Goal: Task Accomplishment & Management: Manage account settings

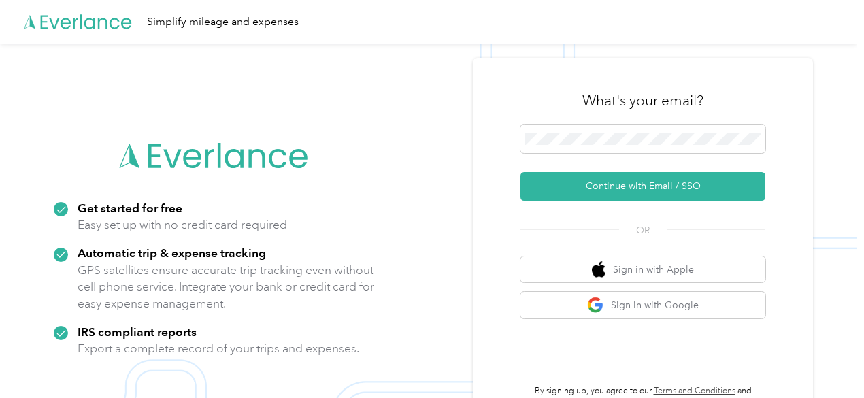
click at [627, 116] on div "What's your email?" at bounding box center [642, 101] width 245 height 48
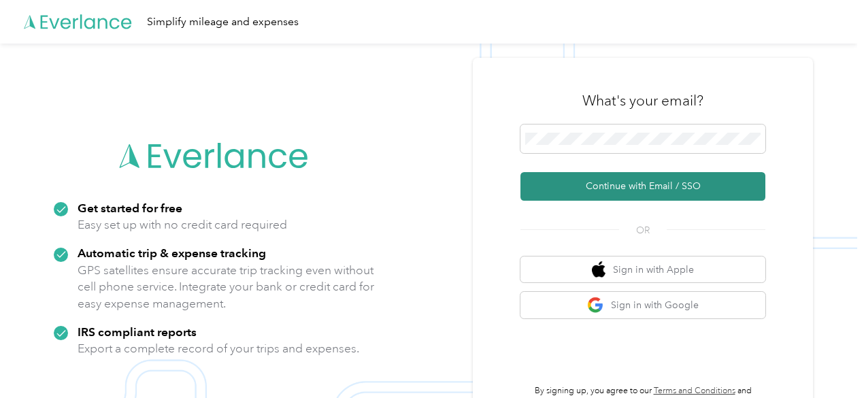
click at [646, 188] on button "Continue with Email / SSO" at bounding box center [642, 186] width 245 height 29
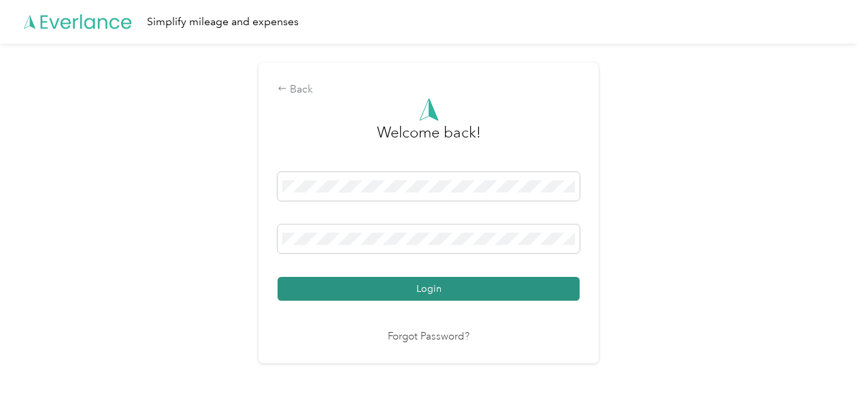
click at [427, 295] on button "Login" at bounding box center [429, 289] width 302 height 24
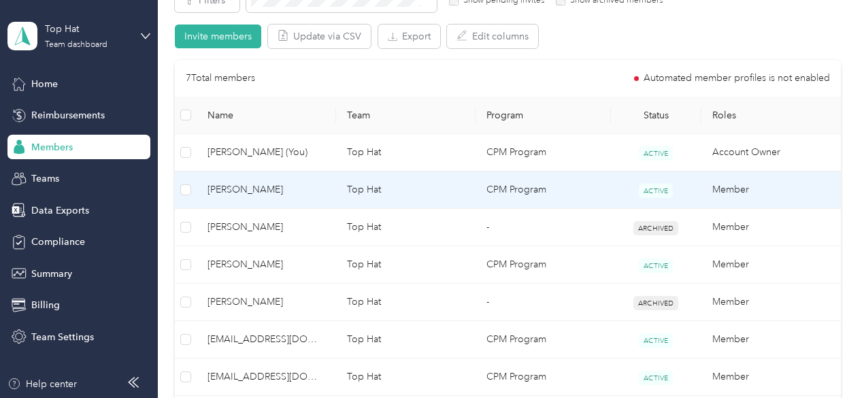
scroll to position [272, 0]
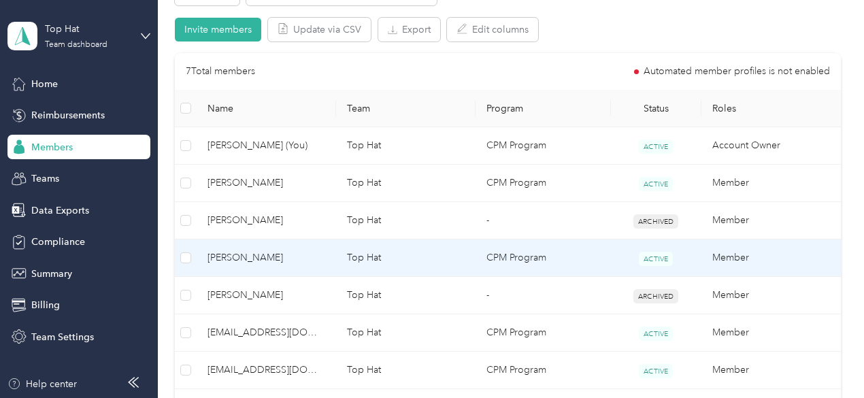
click at [235, 256] on span "[PERSON_NAME]" at bounding box center [266, 257] width 118 height 15
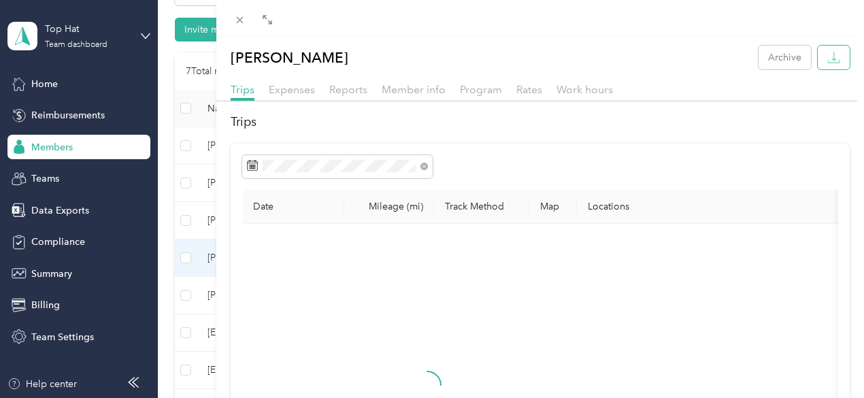
click at [827, 62] on icon "button" at bounding box center [833, 57] width 13 height 13
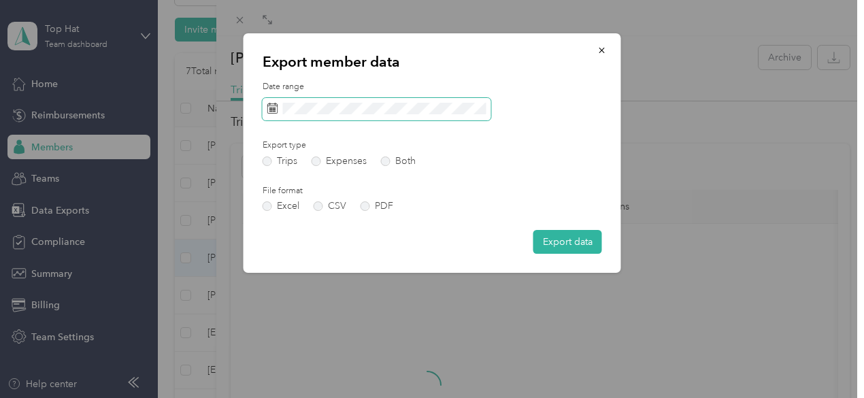
click at [281, 101] on span at bounding box center [377, 109] width 229 height 23
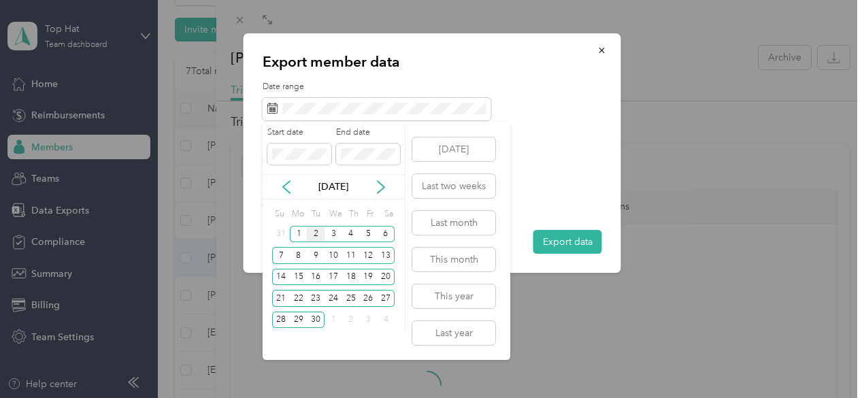
click at [284, 187] on icon at bounding box center [286, 187] width 7 height 12
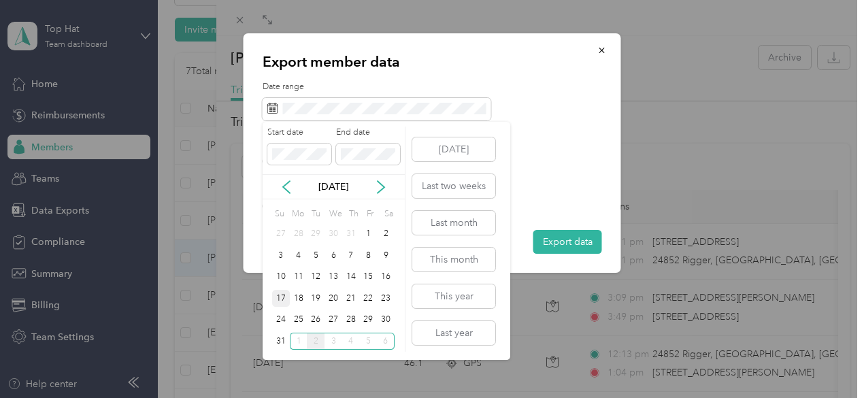
click at [281, 296] on div "17" at bounding box center [281, 298] width 18 height 17
click at [386, 319] on div "30" at bounding box center [386, 320] width 18 height 17
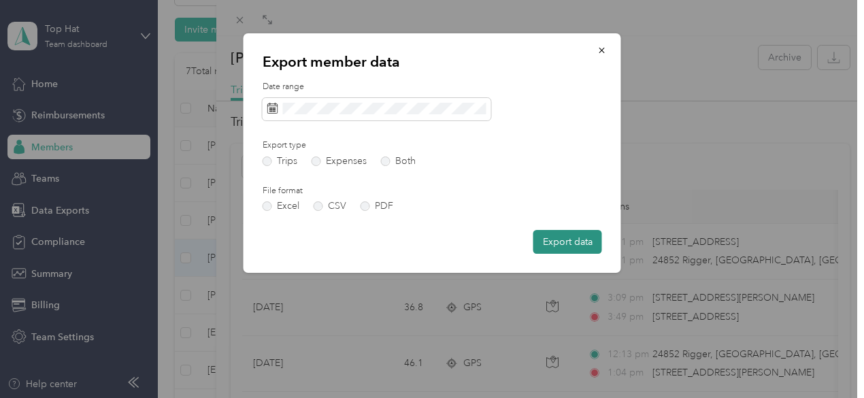
click at [569, 236] on button "Export data" at bounding box center [567, 242] width 69 height 24
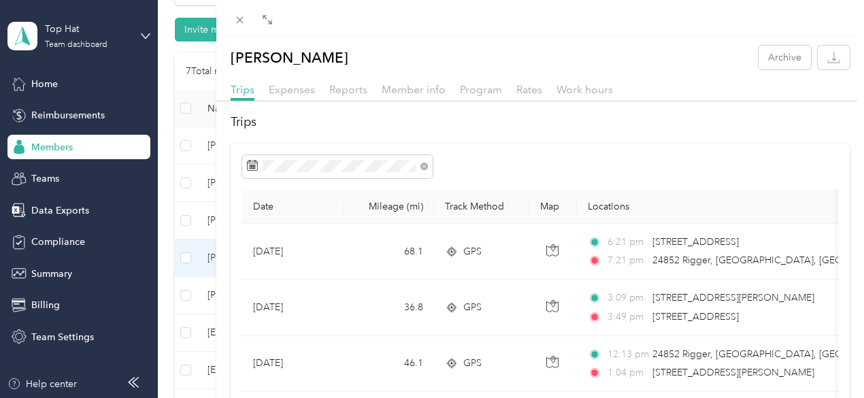
click at [253, 369] on div "[PERSON_NAME] Archive Trips Expenses Reports Member info Program Rates Work hou…" at bounding box center [432, 199] width 864 height 398
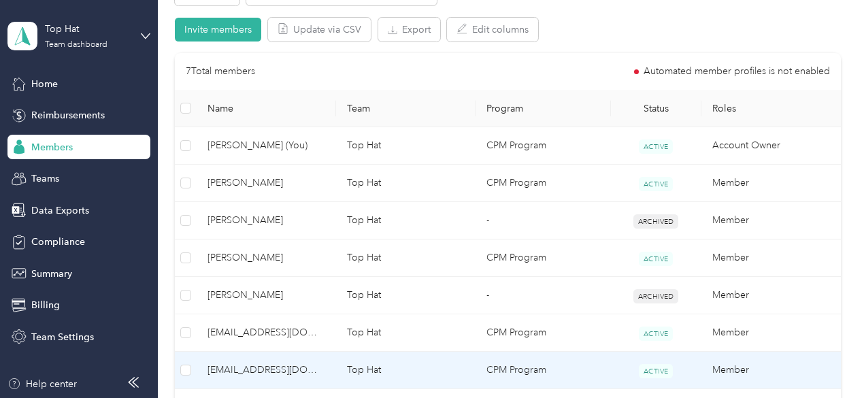
click at [253, 369] on span "[EMAIL_ADDRESS][DOMAIN_NAME]" at bounding box center [266, 370] width 118 height 15
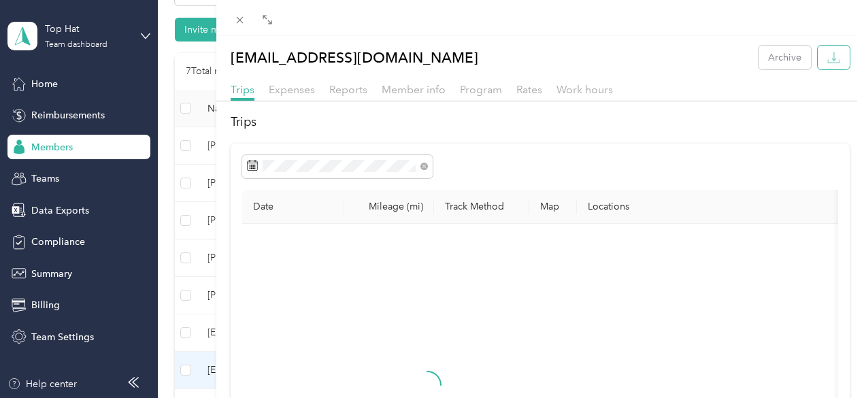
click at [829, 51] on icon "button" at bounding box center [833, 57] width 13 height 13
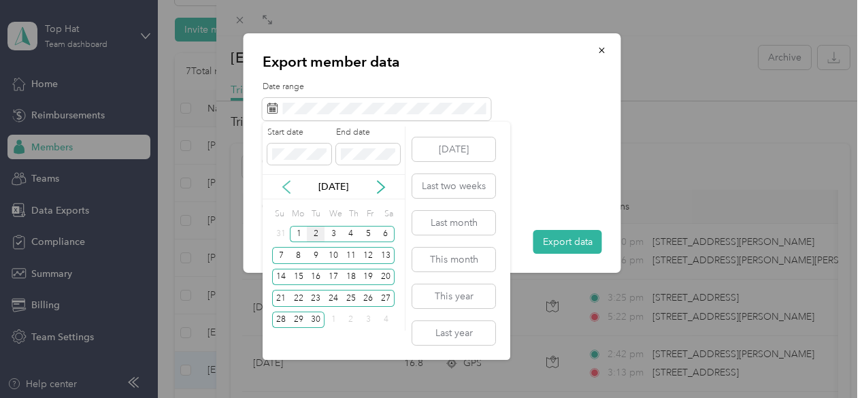
click at [287, 188] on icon at bounding box center [287, 187] width 14 height 14
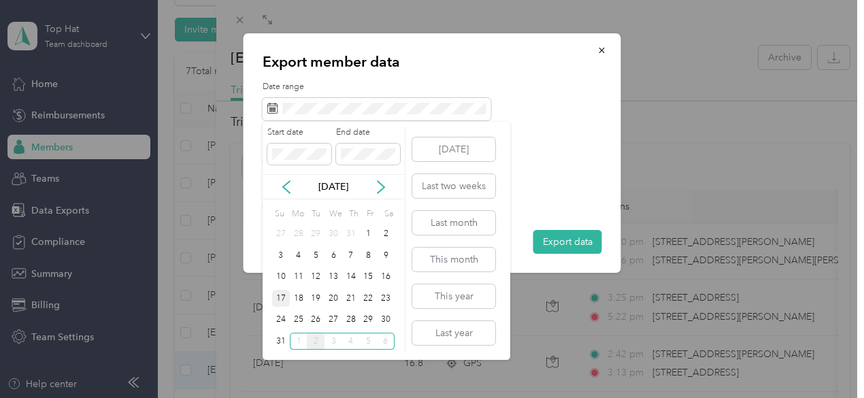
click at [280, 299] on div "17" at bounding box center [281, 298] width 18 height 17
click at [388, 316] on div "30" at bounding box center [386, 320] width 18 height 17
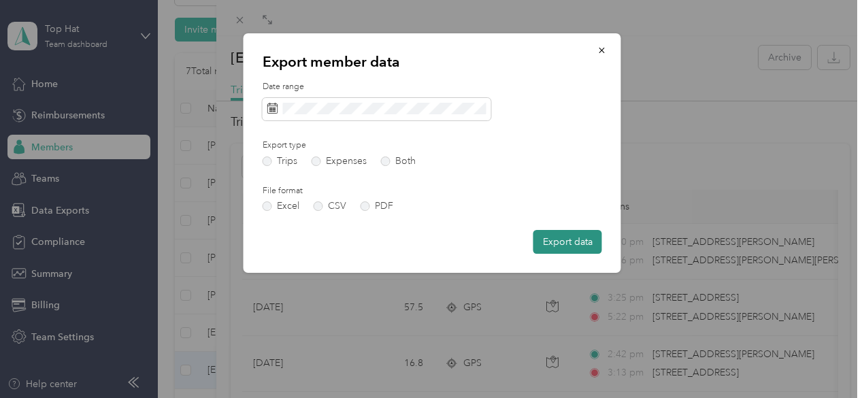
click at [561, 237] on button "Export data" at bounding box center [567, 242] width 69 height 24
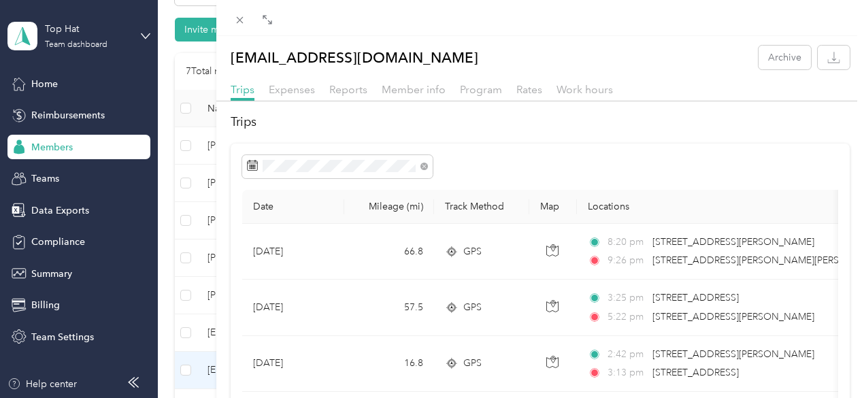
click at [242, 175] on div "[EMAIL_ADDRESS][DOMAIN_NAME] Archive Trips Expenses Reports Member info Program…" at bounding box center [432, 199] width 864 height 398
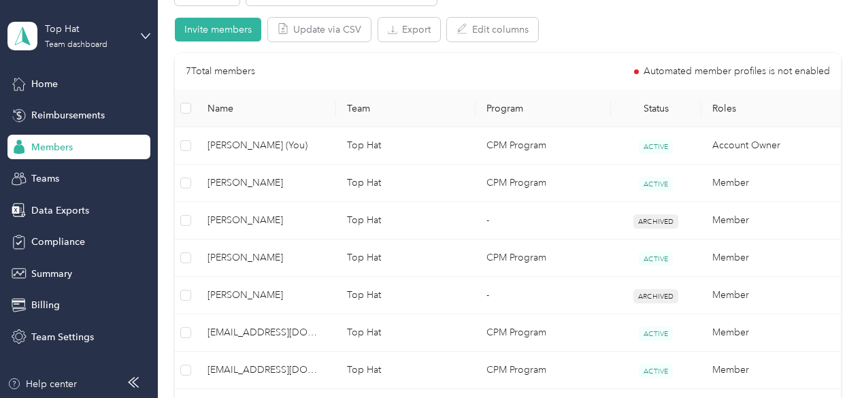
click at [234, 182] on div at bounding box center [432, 199] width 864 height 398
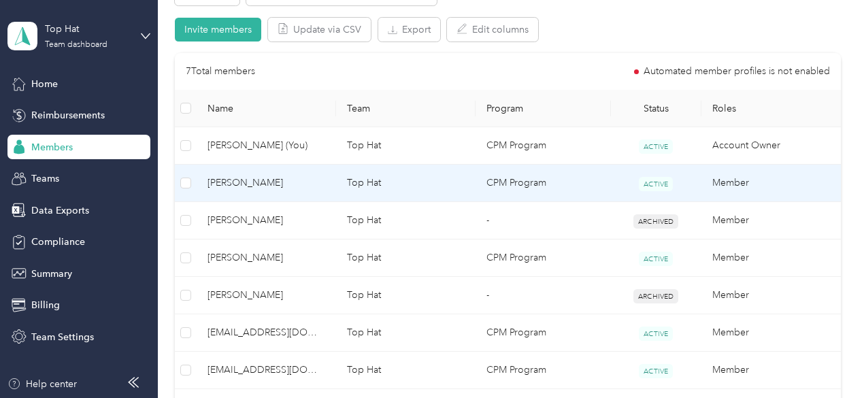
click at [230, 184] on span "[PERSON_NAME]" at bounding box center [266, 183] width 118 height 15
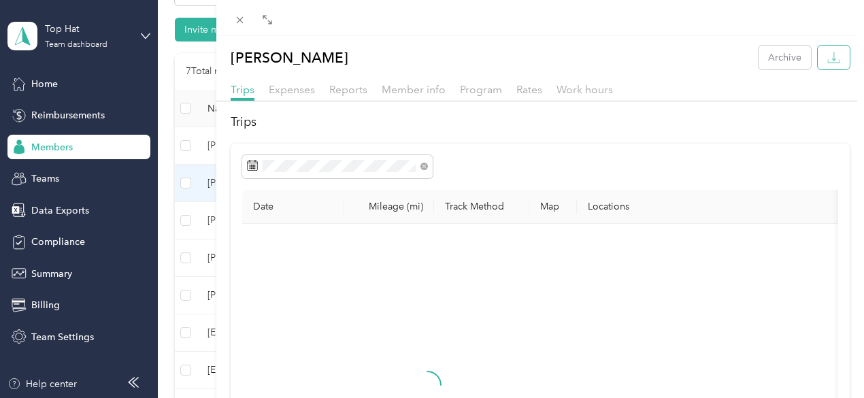
click at [827, 59] on icon "button" at bounding box center [833, 57] width 13 height 13
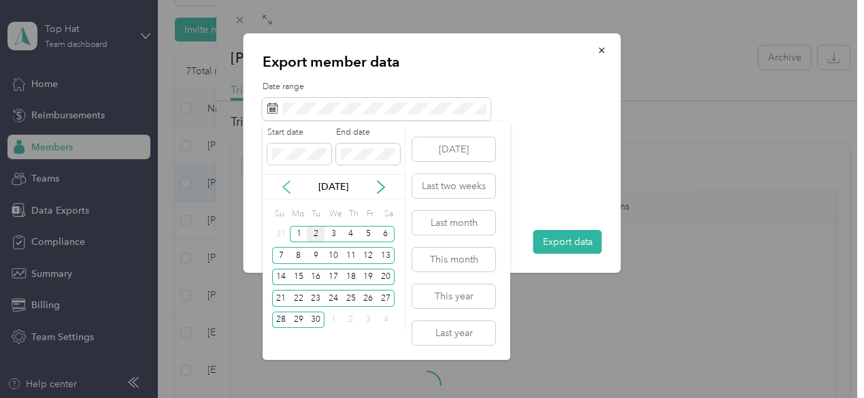
click at [286, 182] on icon at bounding box center [287, 187] width 14 height 14
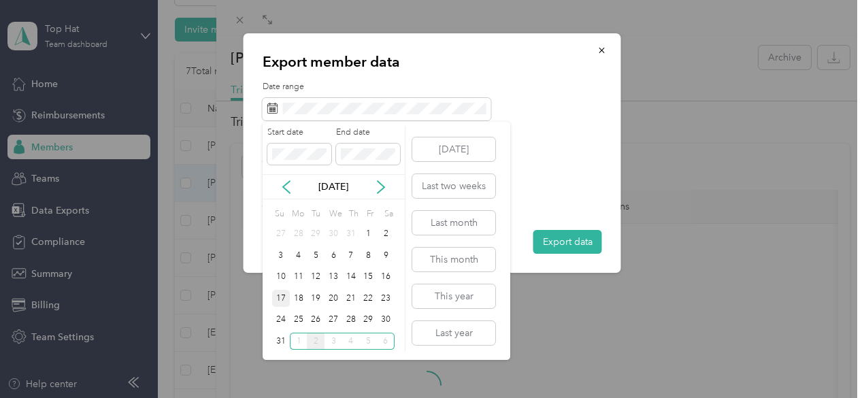
click at [282, 300] on div "17" at bounding box center [281, 298] width 18 height 17
click at [388, 318] on div "30" at bounding box center [386, 320] width 18 height 17
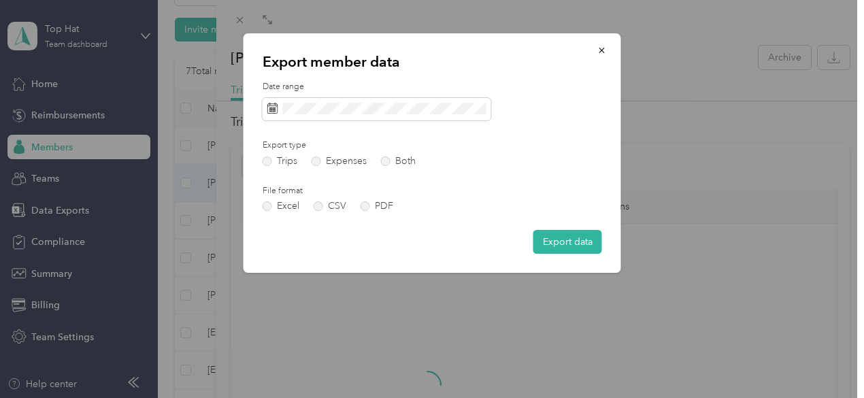
click at [386, 173] on div "Date range Export type Trips Expenses Both File format Excel CSV PDF Export data" at bounding box center [432, 167] width 339 height 173
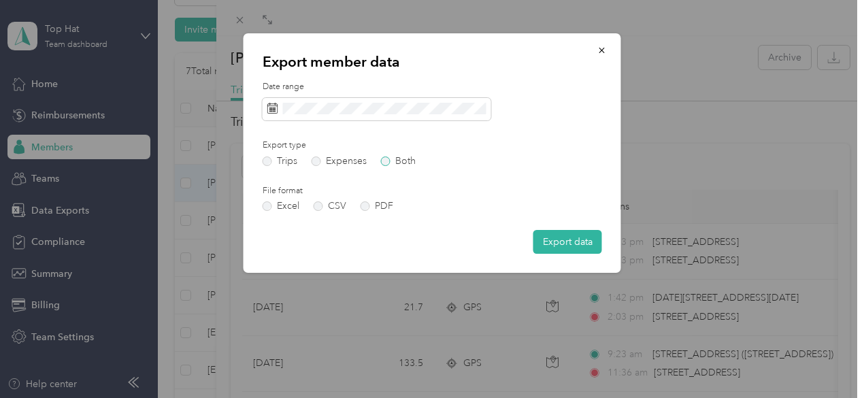
click at [386, 165] on label "Both" at bounding box center [398, 161] width 35 height 10
click at [576, 232] on button "Export data" at bounding box center [567, 242] width 69 height 24
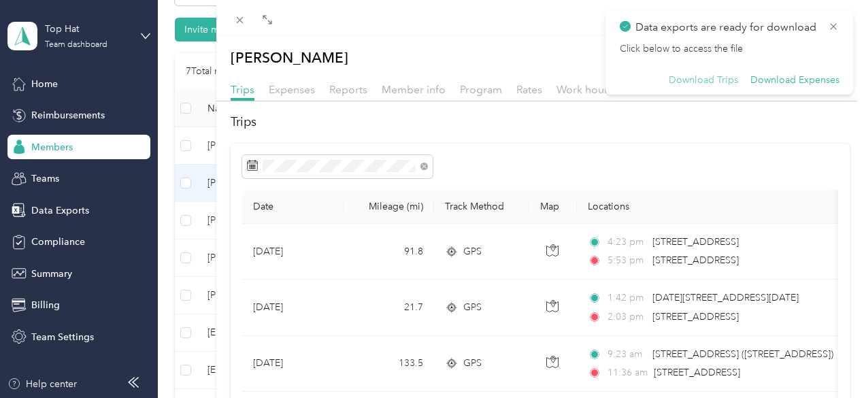
click at [707, 81] on button "Download Trips" at bounding box center [703, 80] width 69 height 12
click at [774, 81] on button "Download Expenses" at bounding box center [794, 80] width 89 height 12
click at [280, 320] on div "[PERSON_NAME] Archive Trips Expenses Reports Member info Program Rates Work hou…" at bounding box center [432, 199] width 864 height 398
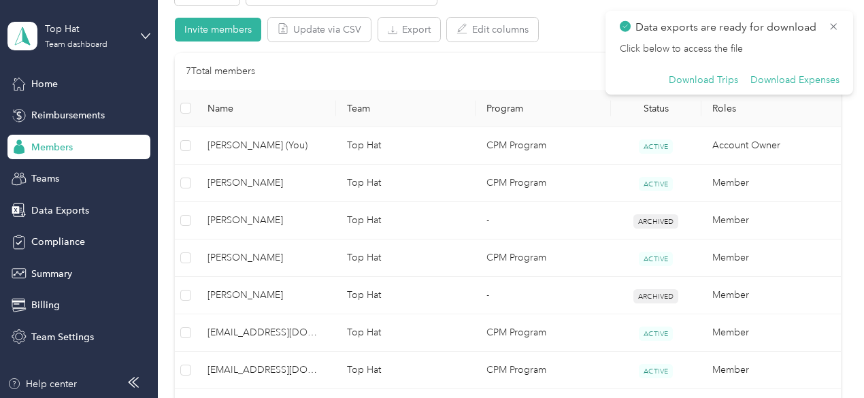
click at [258, 330] on div at bounding box center [432, 199] width 864 height 398
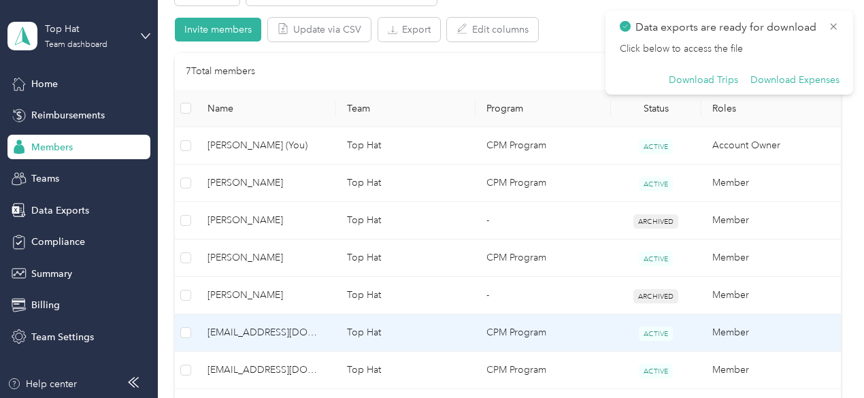
click at [258, 330] on span "[EMAIL_ADDRESS][DOMAIN_NAME]" at bounding box center [266, 332] width 118 height 15
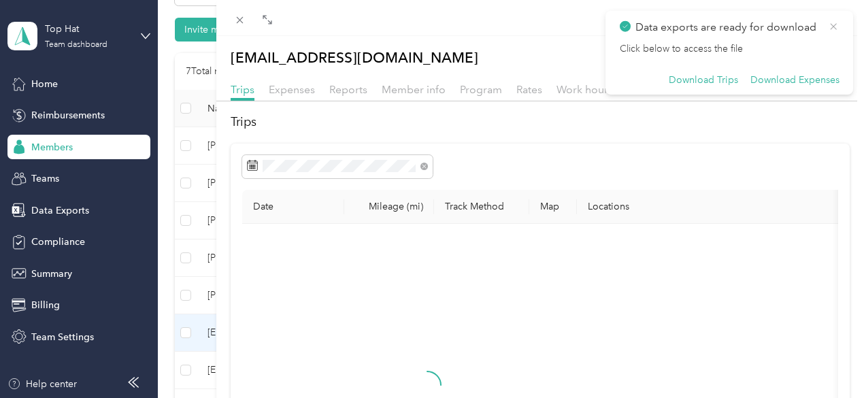
click at [834, 26] on icon at bounding box center [833, 26] width 11 height 12
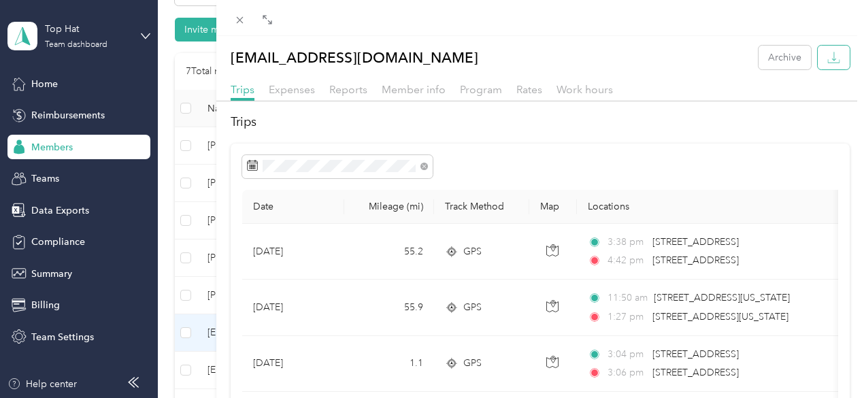
click at [827, 52] on icon "button" at bounding box center [833, 57] width 13 height 13
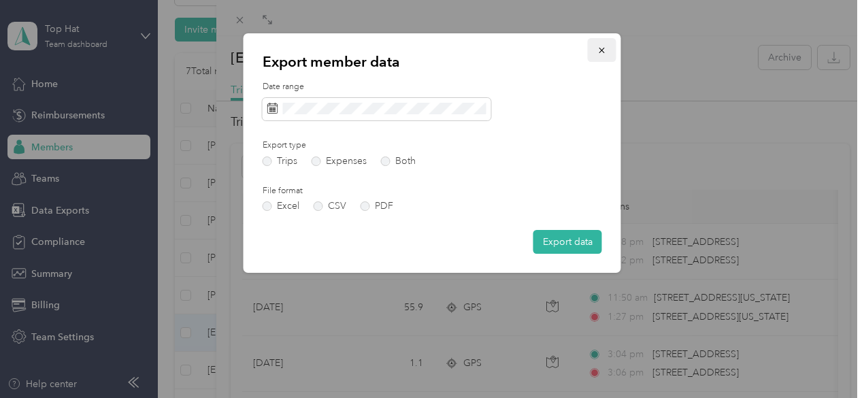
click at [603, 48] on icon "button" at bounding box center [602, 51] width 10 height 10
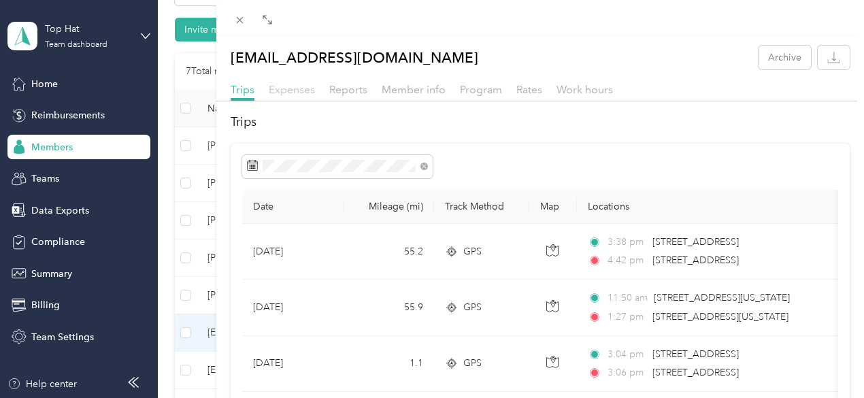
click at [315, 90] on span "Expenses" at bounding box center [292, 89] width 46 height 13
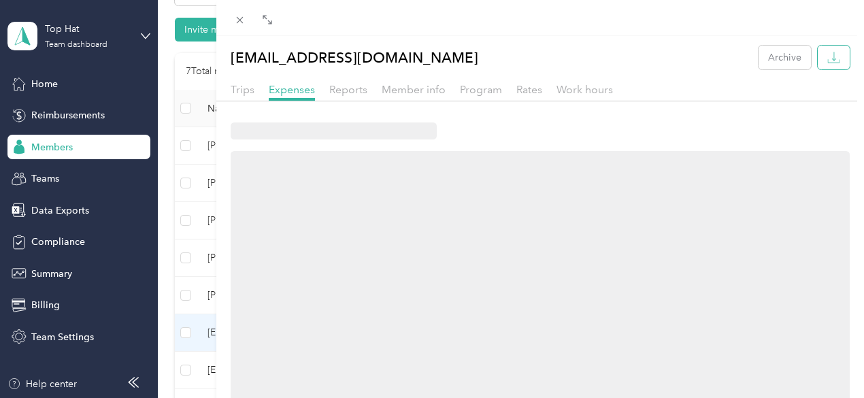
click at [837, 61] on button "button" at bounding box center [834, 58] width 32 height 24
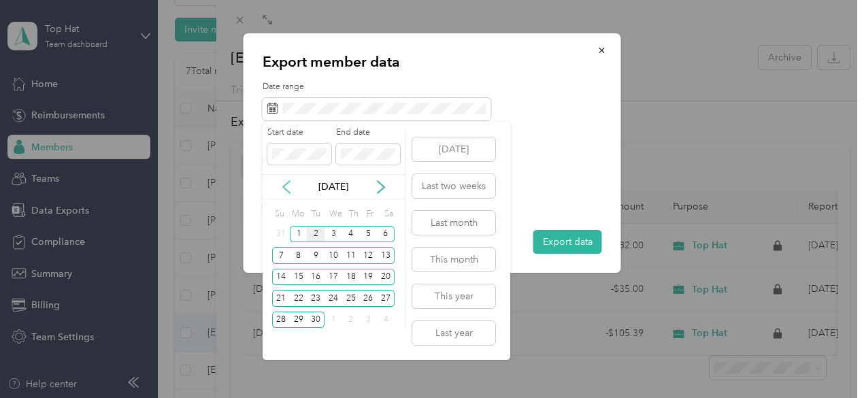
click at [287, 187] on icon at bounding box center [287, 187] width 14 height 14
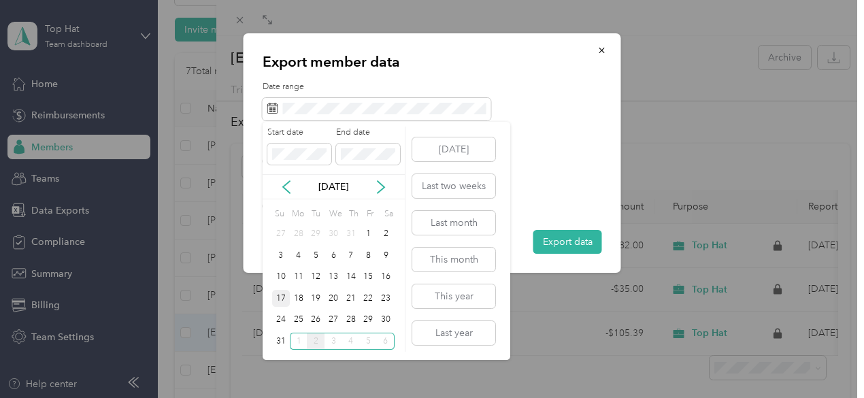
click at [280, 298] on div "17" at bounding box center [281, 298] width 18 height 17
click at [392, 321] on div "30" at bounding box center [386, 320] width 18 height 17
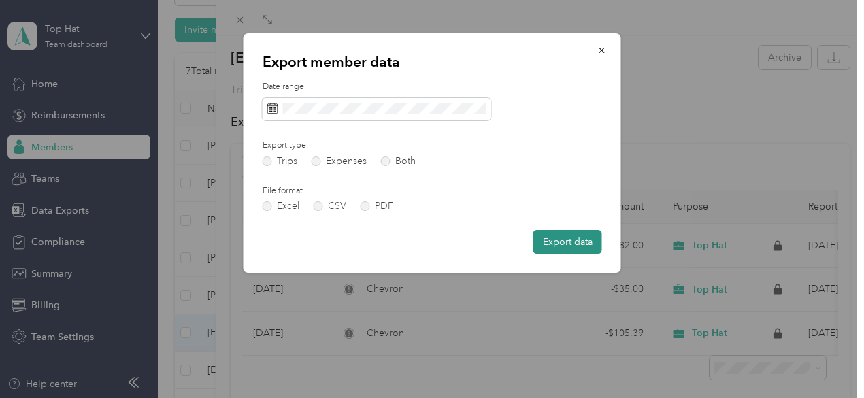
click at [551, 235] on button "Export data" at bounding box center [567, 242] width 69 height 24
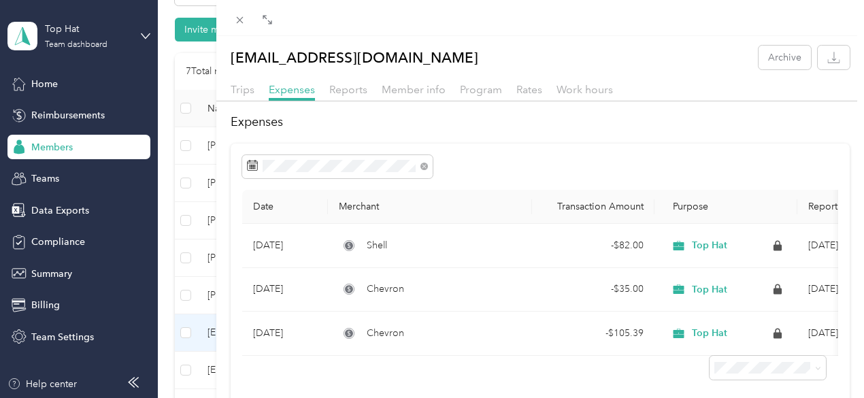
click at [248, 180] on div "[EMAIL_ADDRESS][DOMAIN_NAME] Archive Trips Expenses Reports Member info Program…" at bounding box center [432, 199] width 864 height 398
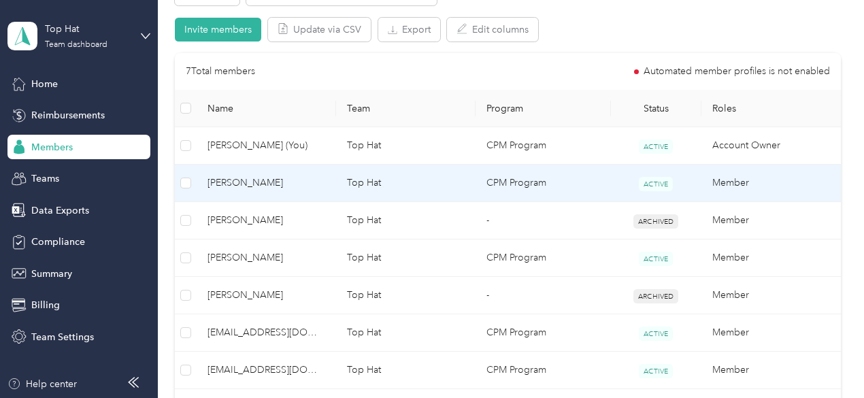
click at [242, 181] on span "[PERSON_NAME]" at bounding box center [266, 183] width 118 height 15
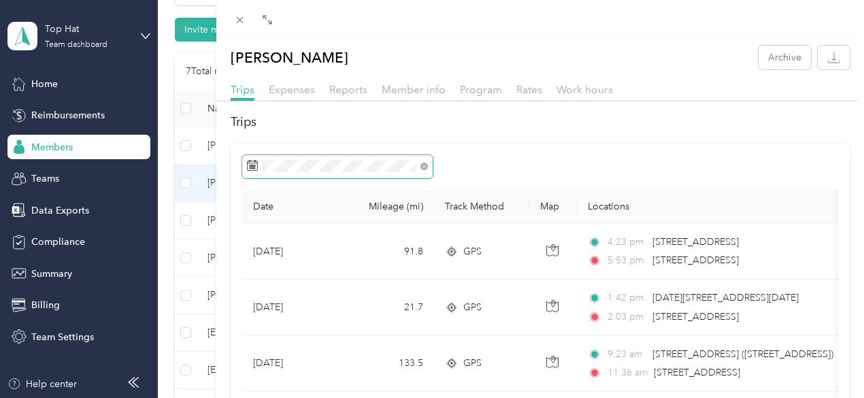
click at [258, 162] on icon at bounding box center [252, 165] width 11 height 11
click at [433, 165] on span at bounding box center [337, 166] width 190 height 23
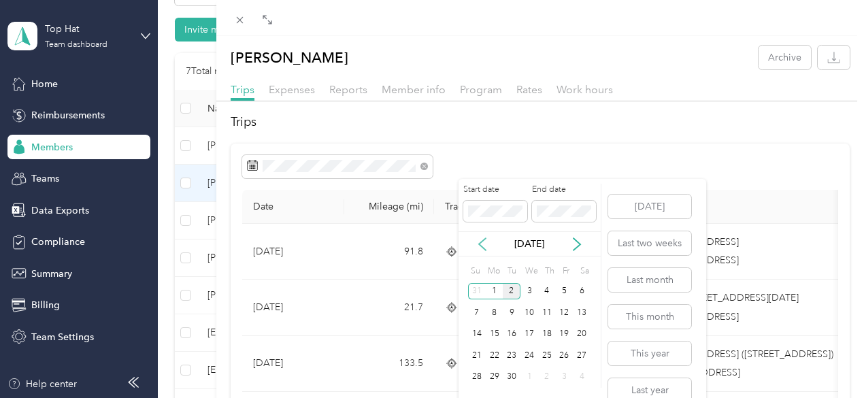
click at [478, 240] on icon at bounding box center [482, 244] width 14 height 14
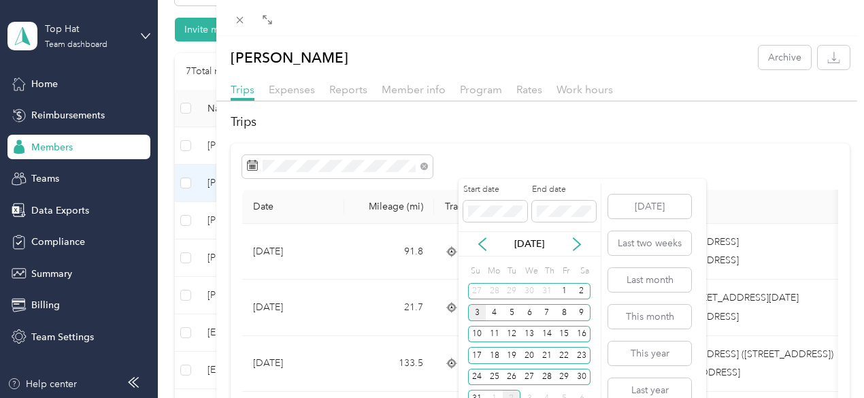
click at [477, 305] on div "3" at bounding box center [477, 312] width 18 height 17
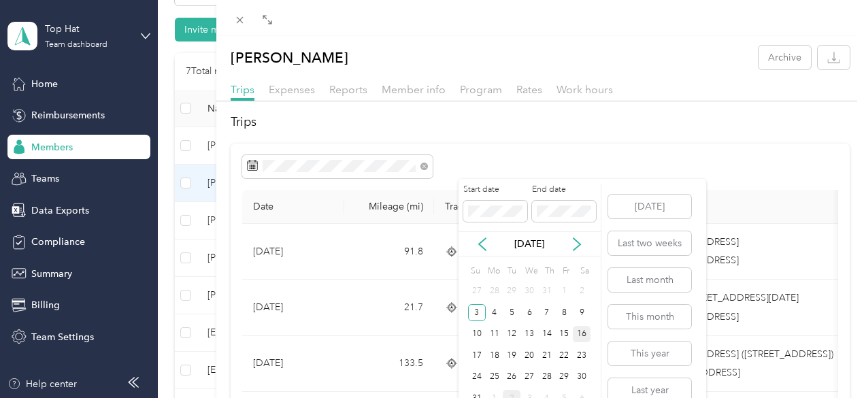
click at [584, 335] on div "16" at bounding box center [582, 334] width 18 height 17
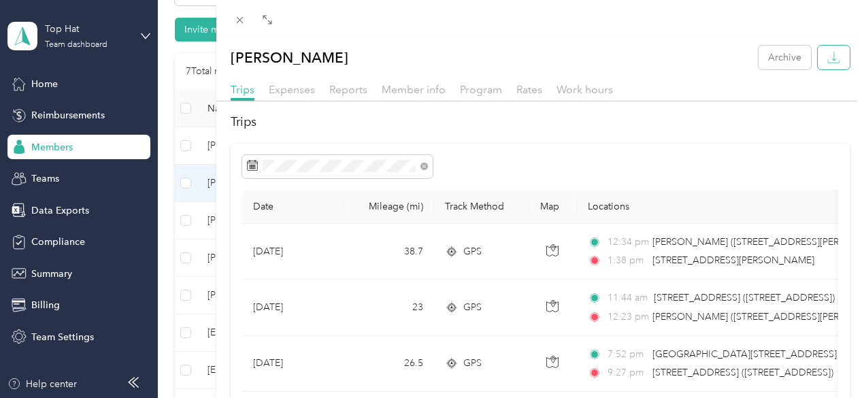
click at [827, 56] on icon "button" at bounding box center [833, 57] width 13 height 13
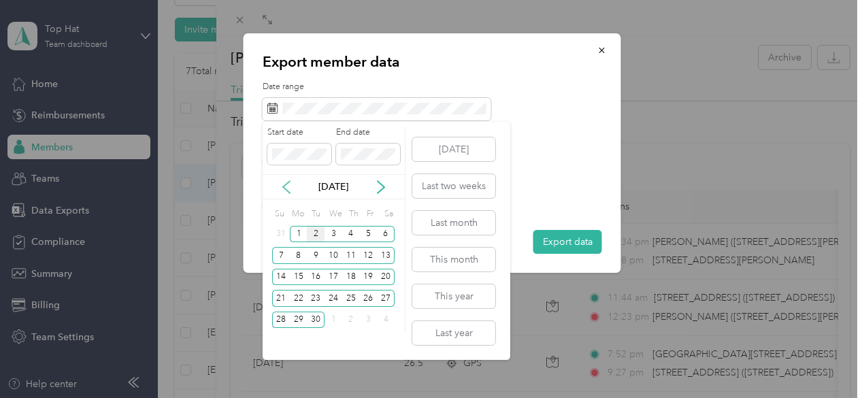
click at [285, 187] on icon at bounding box center [287, 187] width 14 height 14
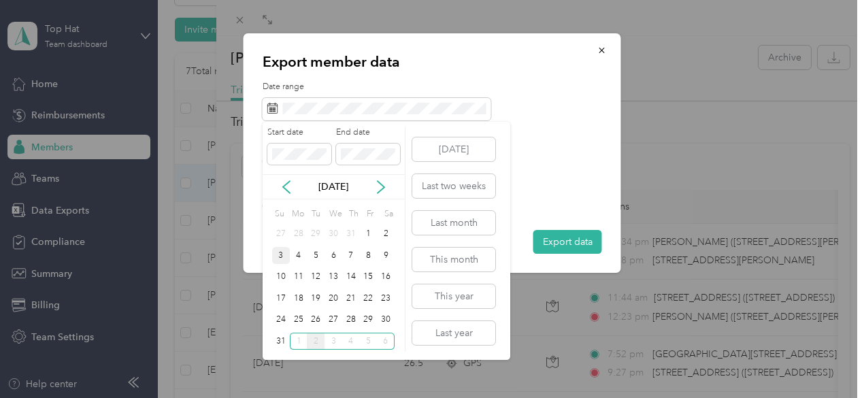
click at [280, 254] on div "3" at bounding box center [281, 255] width 18 height 17
click at [384, 278] on div "16" at bounding box center [386, 277] width 18 height 17
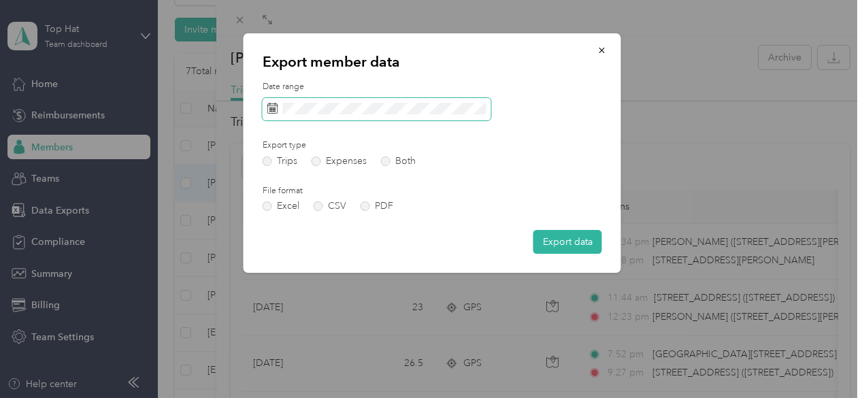
click at [369, 117] on span at bounding box center [377, 109] width 229 height 23
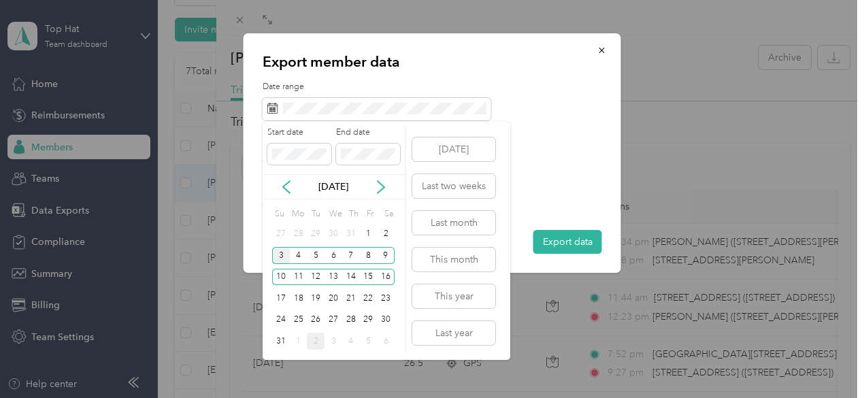
click at [281, 249] on div "3" at bounding box center [281, 255] width 18 height 17
click at [369, 275] on div "15" at bounding box center [369, 277] width 18 height 17
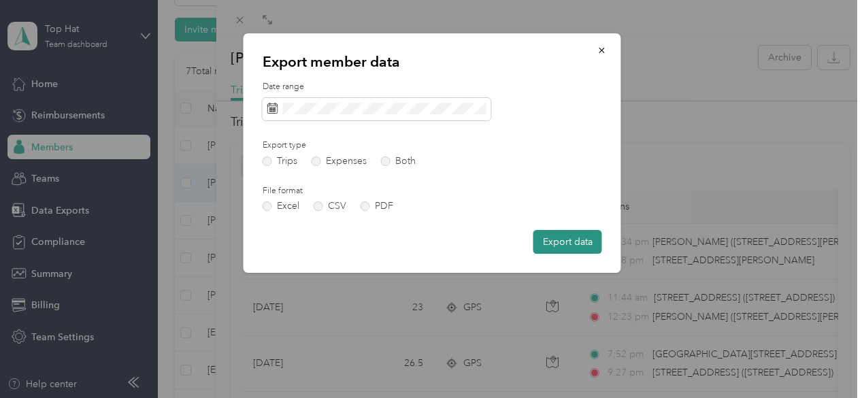
click at [567, 243] on button "Export data" at bounding box center [567, 242] width 69 height 24
